Goal: Information Seeking & Learning: Learn about a topic

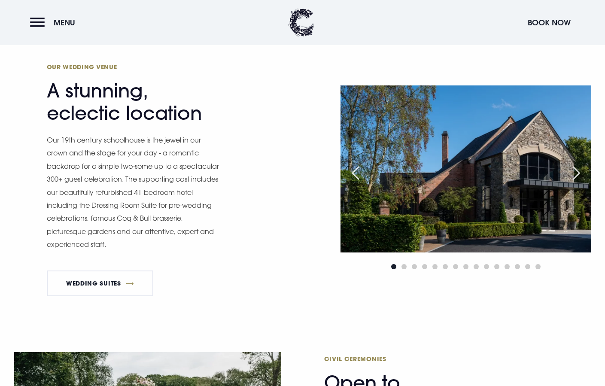
scroll to position [749, 0]
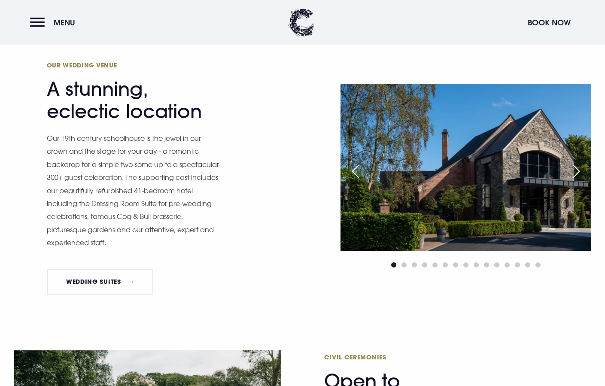
click at [574, 171] on div "Next slide" at bounding box center [575, 171] width 21 height 19
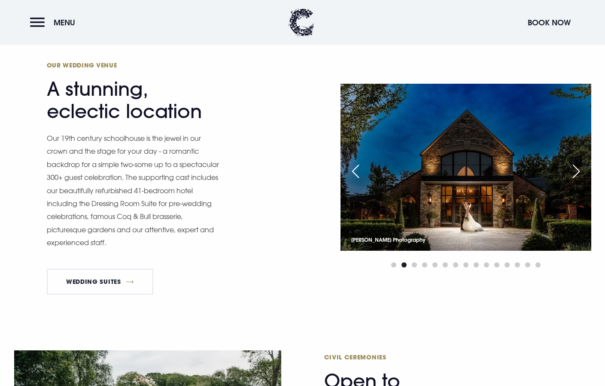
click at [574, 171] on div "Next slide" at bounding box center [575, 171] width 21 height 19
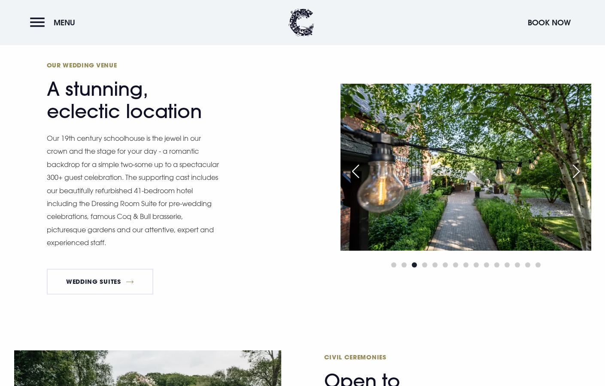
click at [574, 171] on div "Next slide" at bounding box center [575, 171] width 21 height 19
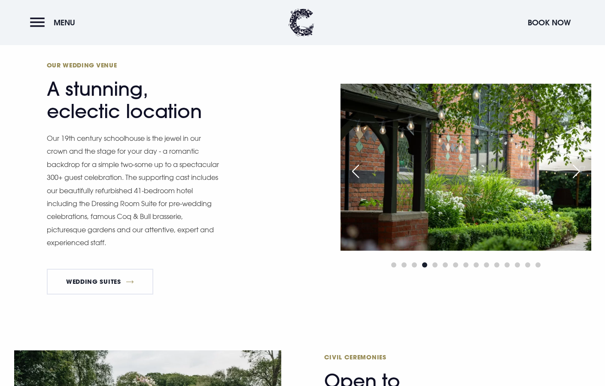
click at [574, 171] on div "Next slide" at bounding box center [575, 171] width 21 height 19
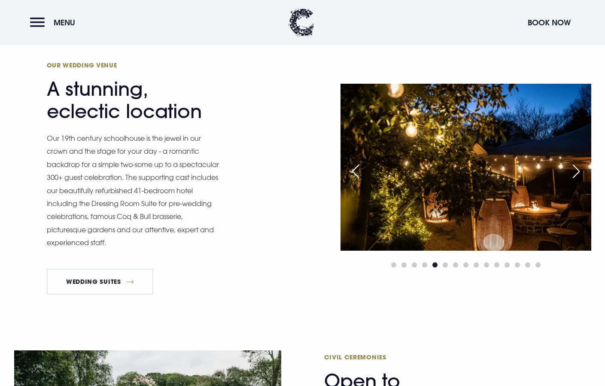
click at [574, 171] on div "Next slide" at bounding box center [575, 171] width 21 height 19
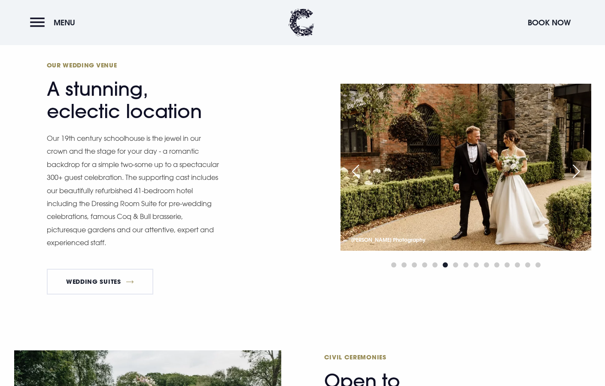
click at [574, 171] on div "Next slide" at bounding box center [575, 171] width 21 height 19
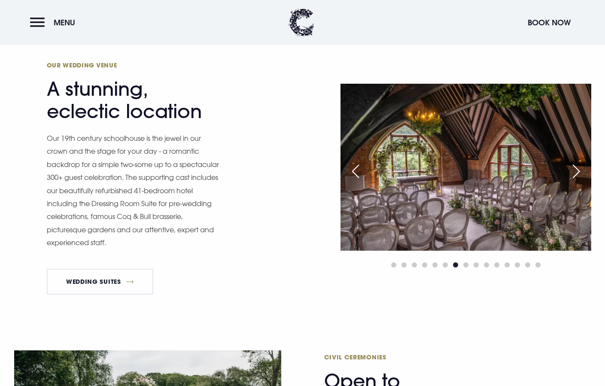
click at [577, 174] on div "Next slide" at bounding box center [575, 171] width 21 height 19
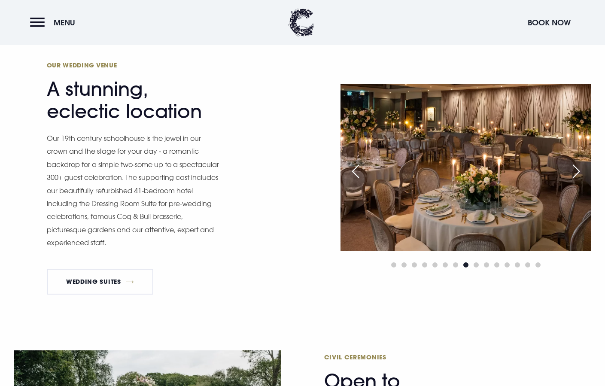
click at [568, 169] on div "Next slide" at bounding box center [575, 171] width 21 height 19
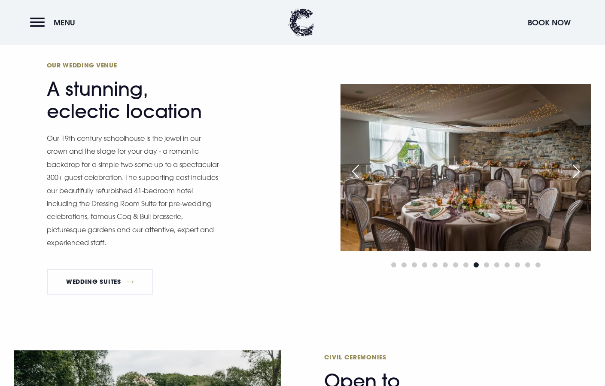
click at [568, 169] on div "Next slide" at bounding box center [575, 171] width 21 height 19
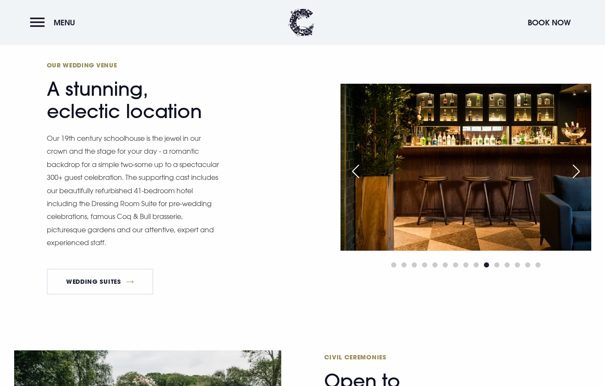
click at [568, 169] on div "Next slide" at bounding box center [575, 171] width 21 height 19
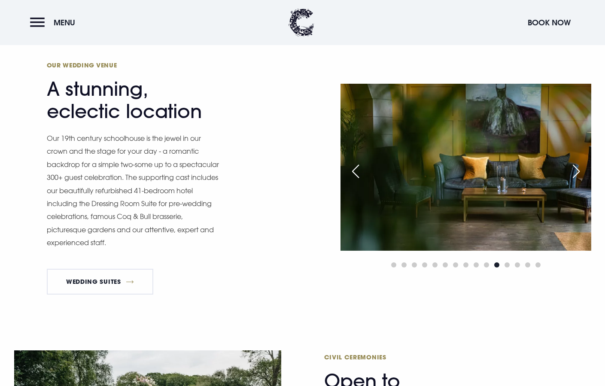
click at [568, 169] on div "Next slide" at bounding box center [575, 171] width 21 height 19
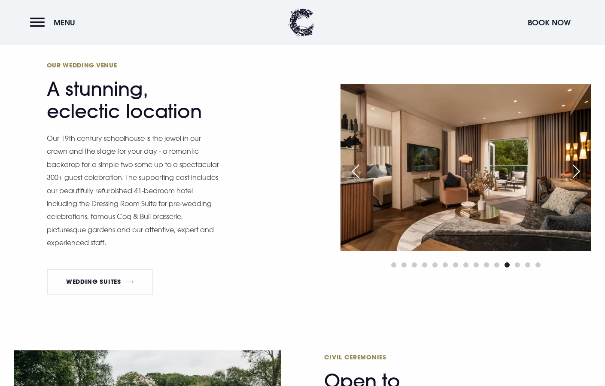
click at [568, 169] on div "Next slide" at bounding box center [575, 171] width 21 height 19
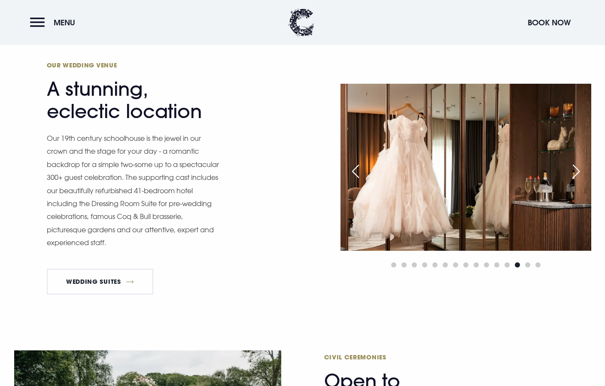
click at [571, 170] on div "Next slide" at bounding box center [575, 171] width 21 height 19
